Goal: Find specific page/section: Find specific page/section

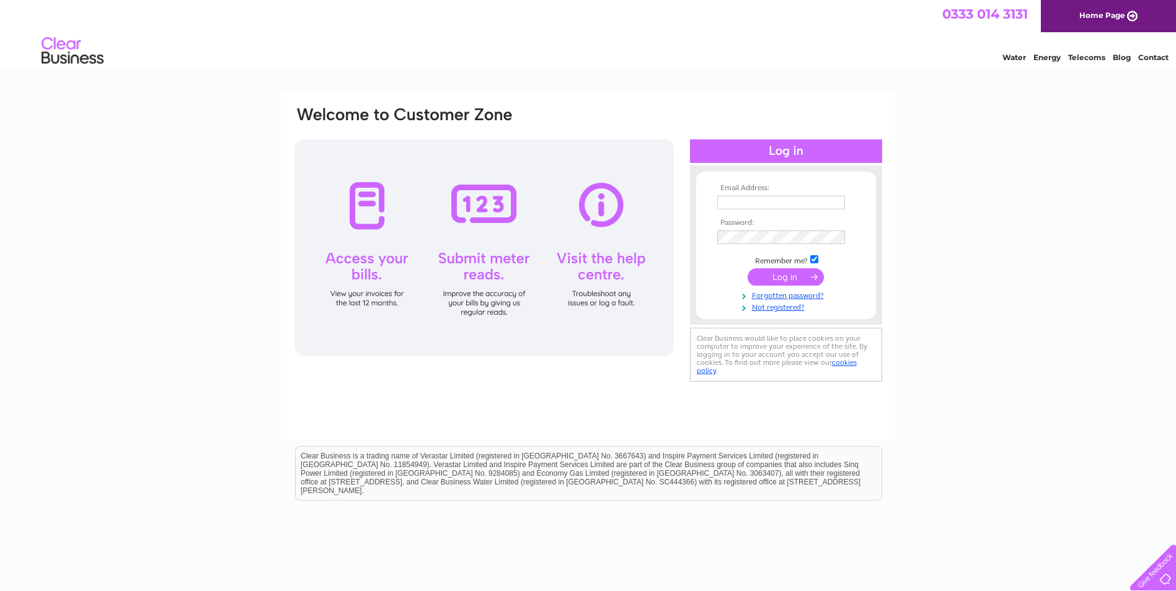
type input "albert@asl-ltd.com"
click at [780, 274] on input "submit" at bounding box center [786, 276] width 76 height 17
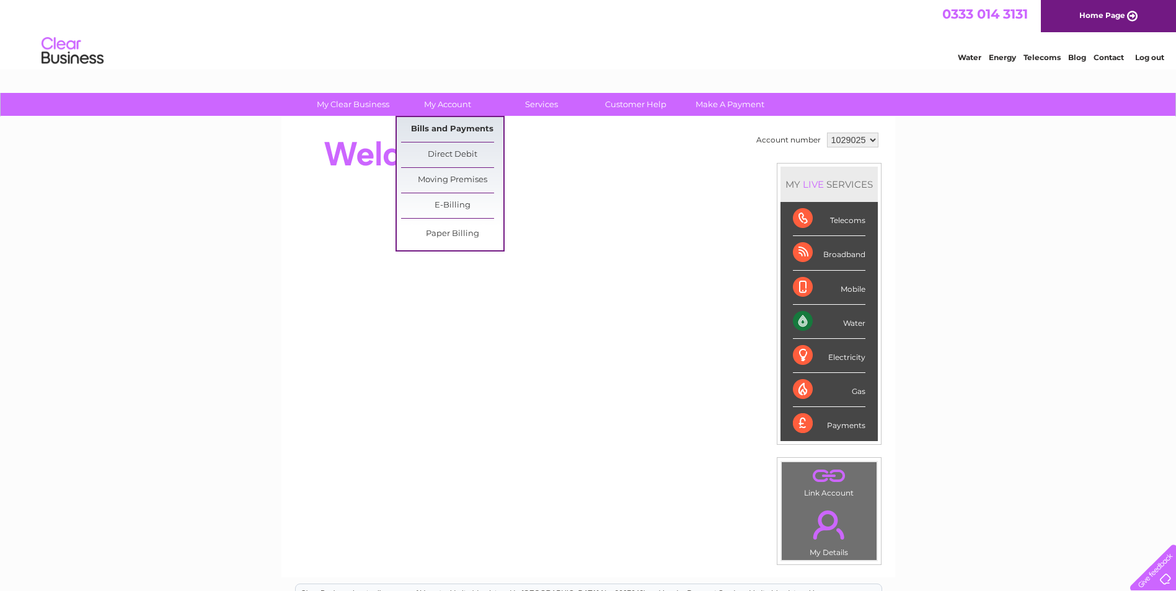
click at [439, 128] on link "Bills and Payments" at bounding box center [452, 129] width 102 height 25
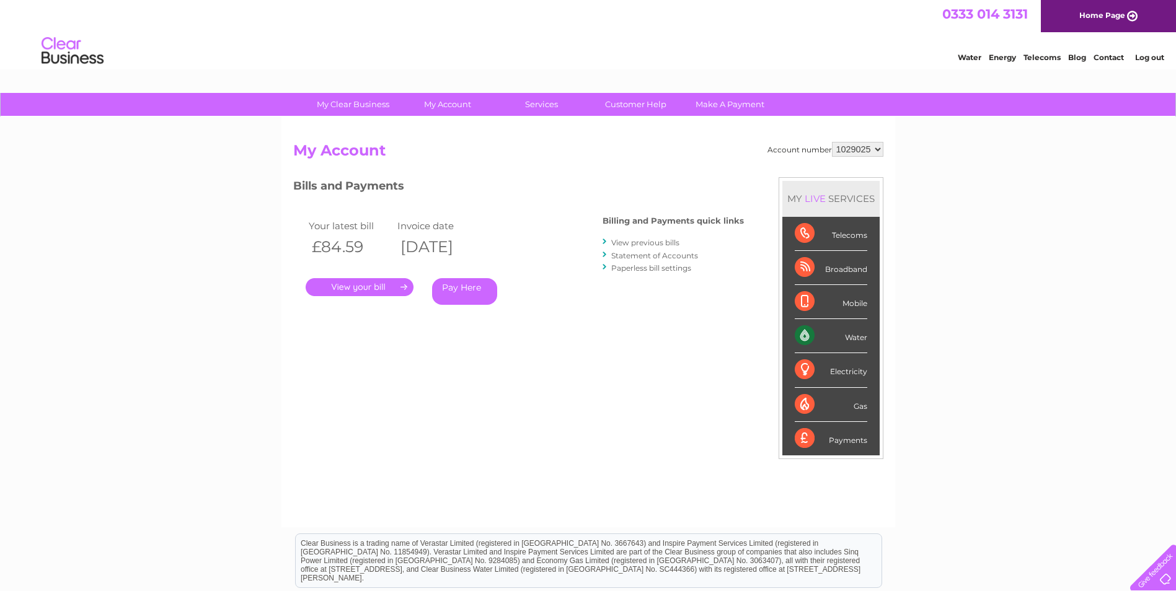
click at [349, 288] on link "." at bounding box center [360, 287] width 108 height 18
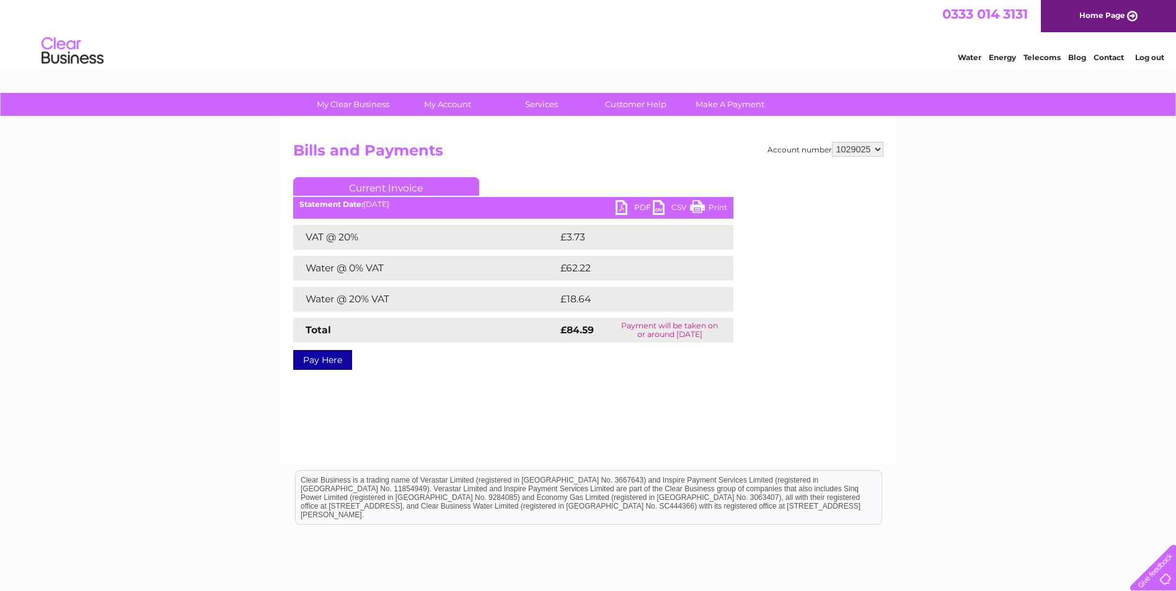
click at [714, 206] on link "Print" at bounding box center [708, 209] width 37 height 18
